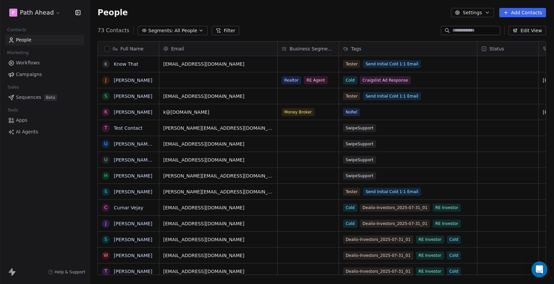
scroll to position [250, 465]
click at [34, 64] on span "Workflows" at bounding box center [28, 62] width 24 height 7
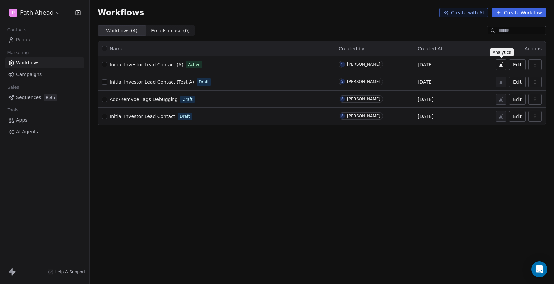
click at [502, 64] on icon at bounding box center [501, 65] width 1 height 3
click at [26, 41] on span "People" at bounding box center [24, 40] width 16 height 7
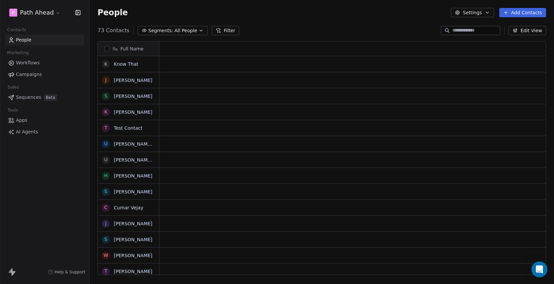
scroll to position [250, 465]
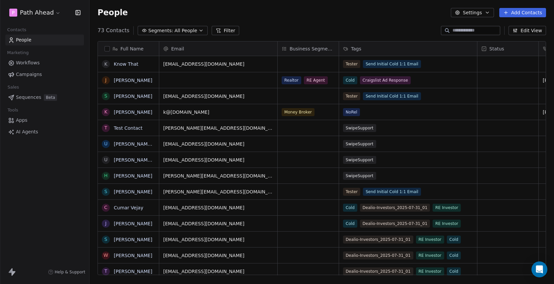
click at [54, 12] on html "P Path Ahead Contacts People Marketing Workflows Campaigns Sales Sequences Beta…" at bounding box center [277, 142] width 554 height 284
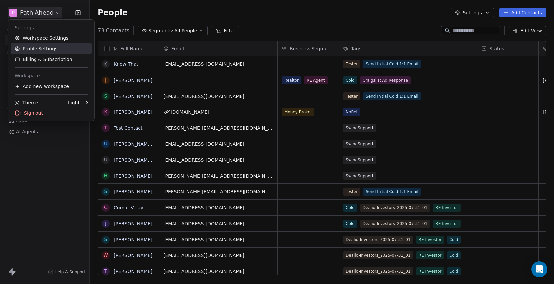
click at [44, 48] on link "Profile Settings" at bounding box center [51, 48] width 81 height 11
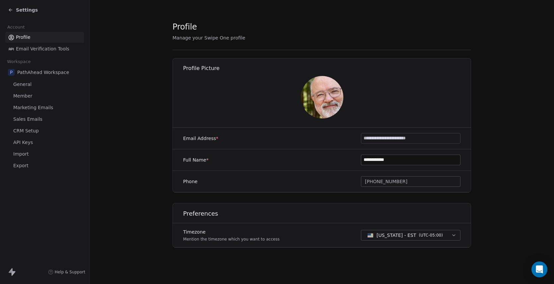
click at [30, 83] on span "General" at bounding box center [22, 84] width 18 height 7
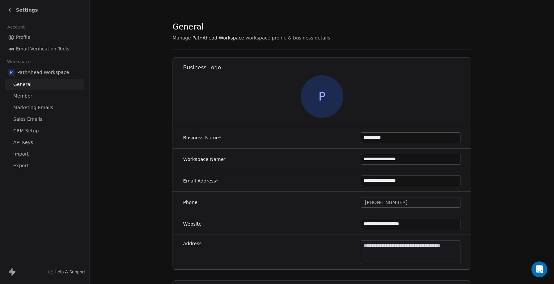
click at [31, 96] on span "Member" at bounding box center [22, 96] width 19 height 7
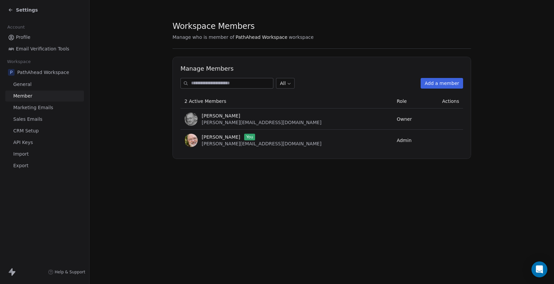
click at [36, 107] on span "Marketing Emails" at bounding box center [33, 107] width 40 height 7
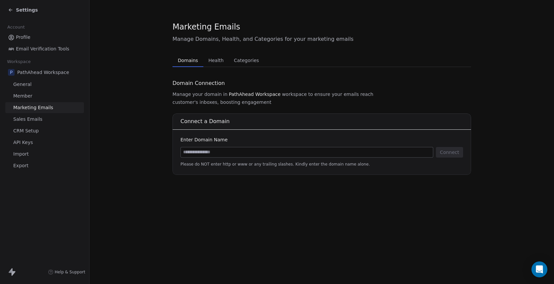
click at [37, 119] on span "Sales Emails" at bounding box center [27, 119] width 29 height 7
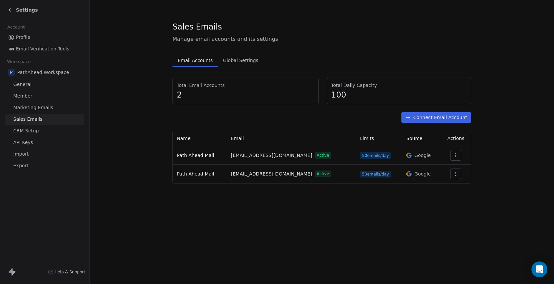
click at [244, 60] on span "Global Settings" at bounding box center [240, 60] width 41 height 9
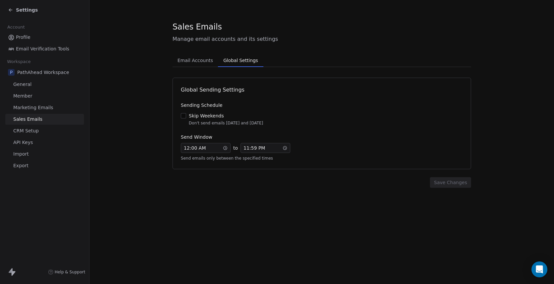
click at [157, 171] on section "Sales Emails Manage email accounts and its settings Email Accounts Email Accoun…" at bounding box center [322, 104] width 465 height 209
click at [31, 129] on span "CRM Setup" at bounding box center [26, 130] width 26 height 7
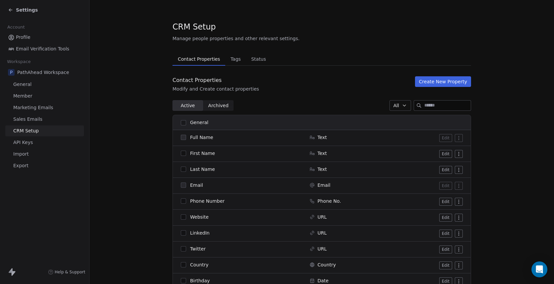
click at [34, 107] on span "Marketing Emails" at bounding box center [33, 107] width 40 height 7
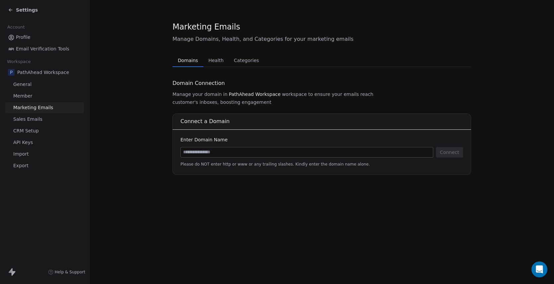
click at [215, 60] on span "Health" at bounding box center [216, 60] width 21 height 9
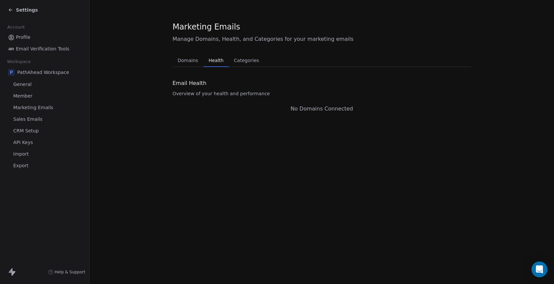
click at [248, 59] on span "Categories" at bounding box center [246, 60] width 30 height 9
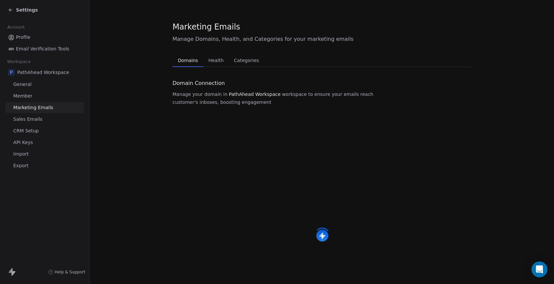
click at [188, 60] on span "Domains" at bounding box center [188, 60] width 26 height 9
